Goal: Task Accomplishment & Management: Use online tool/utility

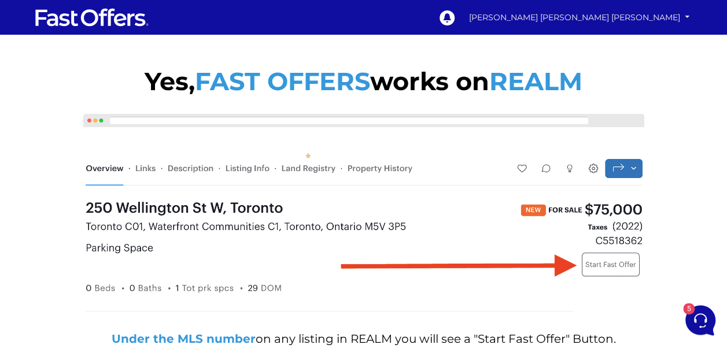
click at [678, 13] on link "[PERSON_NAME] [PERSON_NAME] [PERSON_NAME]" at bounding box center [579, 18] width 228 height 20
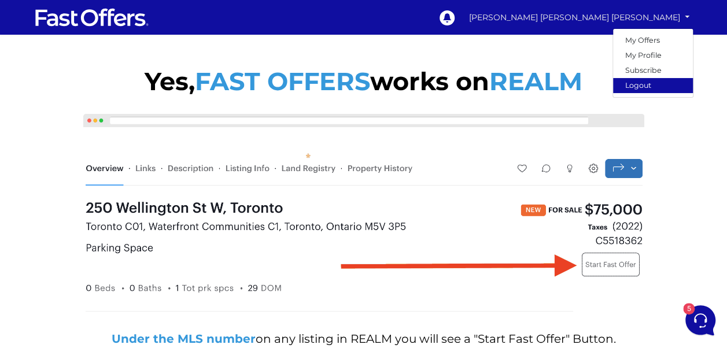
click at [651, 87] on link "Logout" at bounding box center [653, 85] width 80 height 15
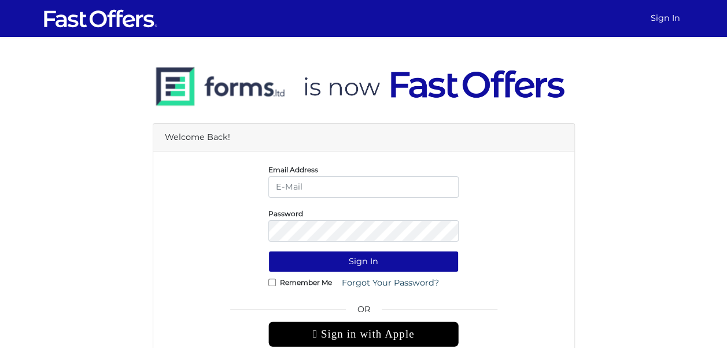
click at [345, 187] on input "email" at bounding box center [363, 186] width 190 height 21
type input "christiangarcia@property.ca"
click at [268, 251] on button "Sign In" at bounding box center [363, 261] width 190 height 21
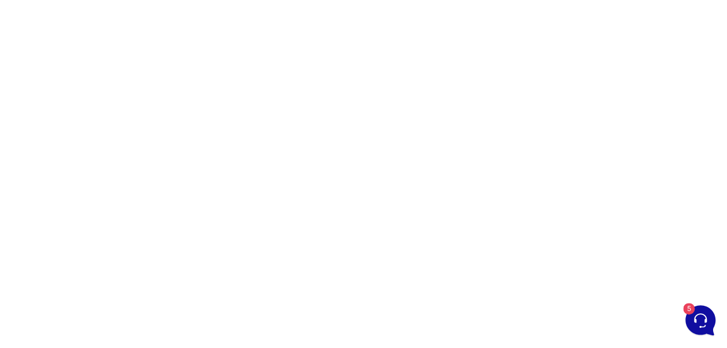
scroll to position [131, 0]
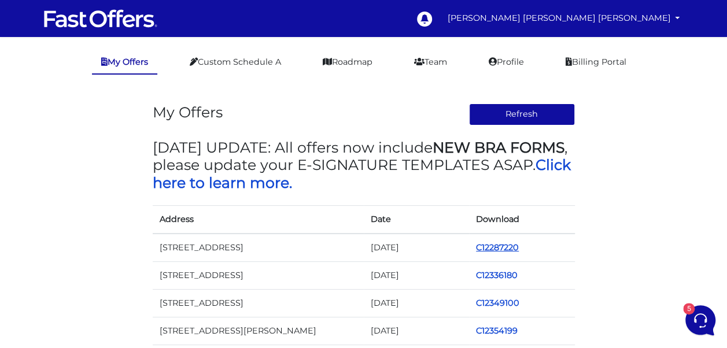
click at [506, 251] on link "C12287220" at bounding box center [497, 247] width 43 height 10
